Goal: Transaction & Acquisition: Purchase product/service

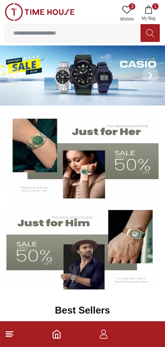
click at [133, 171] on img at bounding box center [82, 155] width 153 height 85
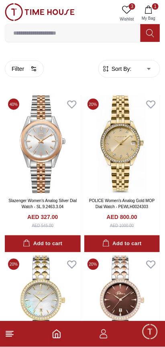
click at [153, 12] on icon "button" at bounding box center [149, 10] width 8 height 8
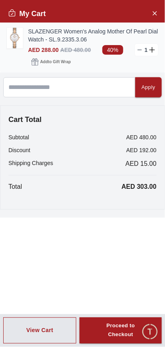
click at [8, 34] on img at bounding box center [15, 38] width 16 height 21
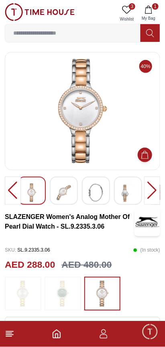
click at [58, 187] on img at bounding box center [64, 192] width 14 height 19
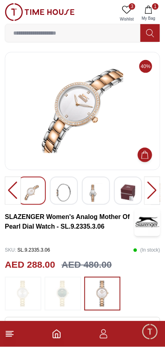
click at [62, 192] on img at bounding box center [64, 192] width 14 height 19
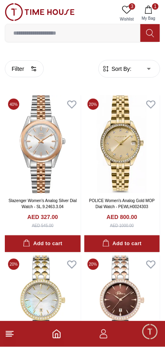
click at [155, 13] on button "1 My Bag" at bounding box center [148, 13] width 23 height 21
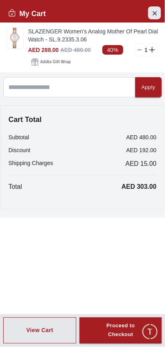
click at [157, 13] on icon "Close Account" at bounding box center [155, 13] width 6 height 10
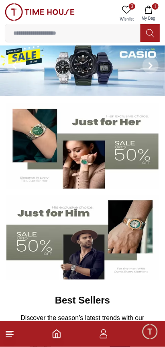
scroll to position [10, 0]
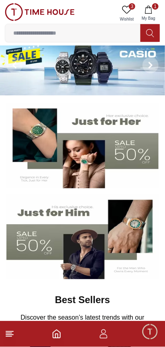
click at [143, 159] on img at bounding box center [82, 145] width 153 height 85
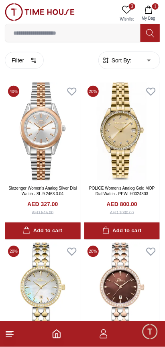
scroll to position [13, 0]
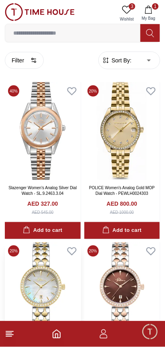
click at [25, 256] on img at bounding box center [43, 291] width 76 height 98
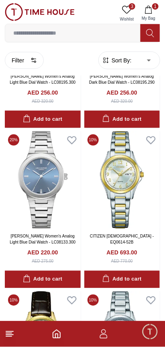
scroll to position [1568, 0]
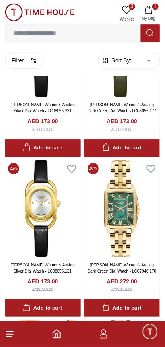
scroll to position [3317, 0]
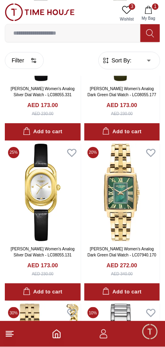
click at [155, 14] on button "1 My Bag" at bounding box center [148, 13] width 23 height 21
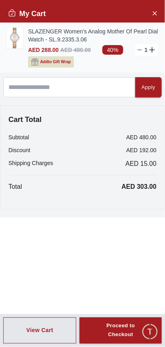
click at [59, 58] on span "Add to Gift Wrap" at bounding box center [55, 62] width 31 height 8
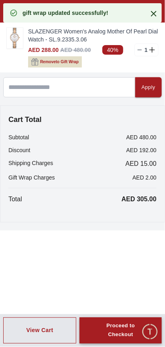
click at [120, 339] on div "Proceed to Checkout" at bounding box center [121, 331] width 54 height 19
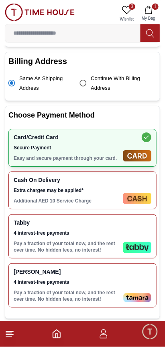
scroll to position [221, 0]
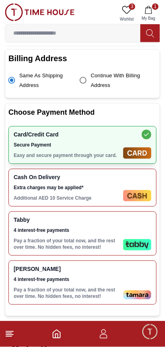
click at [33, 237] on p "Pay a fraction of your total now, and the rest over time. No hidden fees, no in…" at bounding box center [67, 243] width 107 height 13
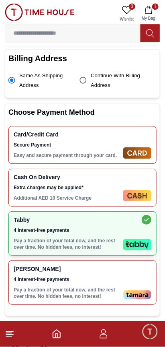
click at [35, 266] on div "Tamara 4 interest-free payments Pay a fraction of your total now, and the rest …" at bounding box center [67, 283] width 107 height 34
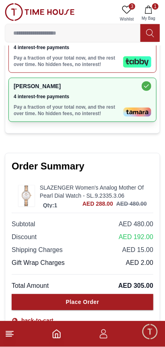
scroll to position [404, 0]
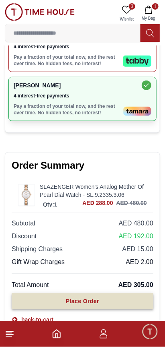
click at [40, 293] on button "Place Order" at bounding box center [83, 301] width 142 height 16
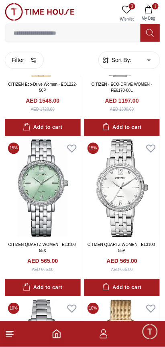
scroll to position [920, 0]
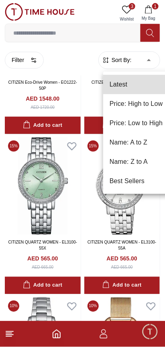
click at [114, 124] on li "Price: Low to High" at bounding box center [136, 122] width 66 height 19
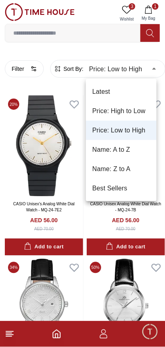
click at [107, 188] on li "Best Sellers" at bounding box center [121, 188] width 71 height 19
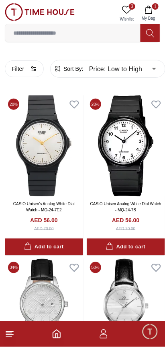
type input "*"
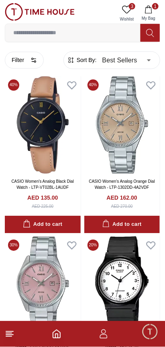
scroll to position [2104, 0]
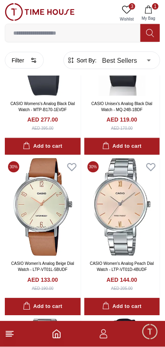
scroll to position [5875, 0]
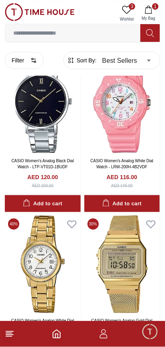
scroll to position [6929, 0]
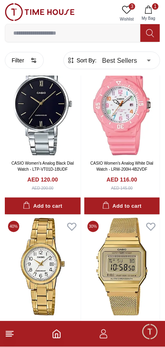
click at [149, 11] on icon "button" at bounding box center [149, 10] width 8 height 8
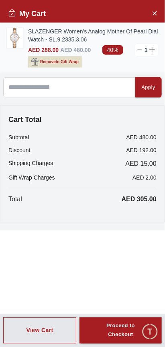
click at [49, 58] on span "Remove to Gift Wrap" at bounding box center [59, 62] width 39 height 8
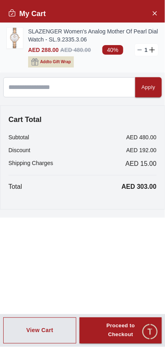
scroll to position [4370, 0]
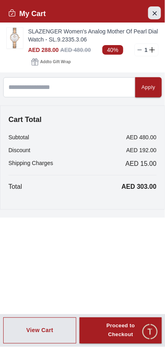
click at [153, 19] on button "Close Account" at bounding box center [154, 12] width 13 height 13
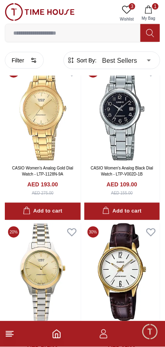
scroll to position [7415, 0]
